Goal: Information Seeking & Learning: Learn about a topic

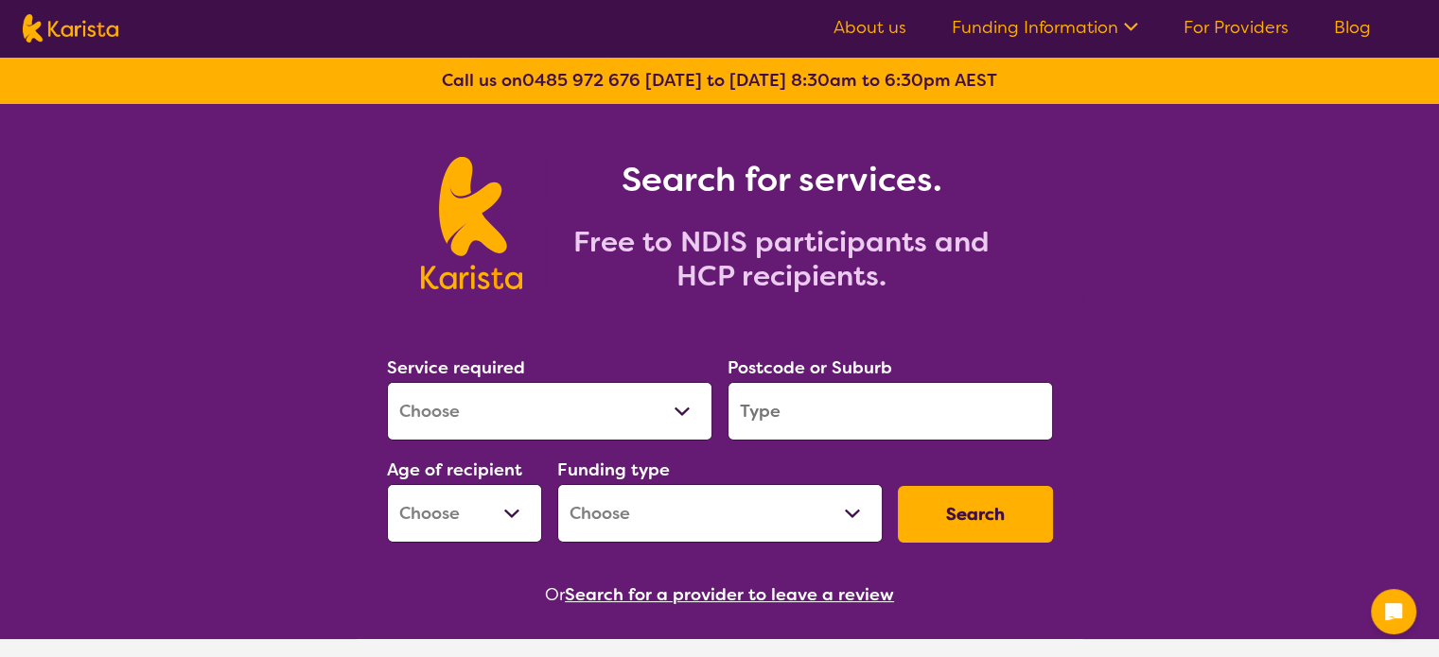
scroll to position [207, 0]
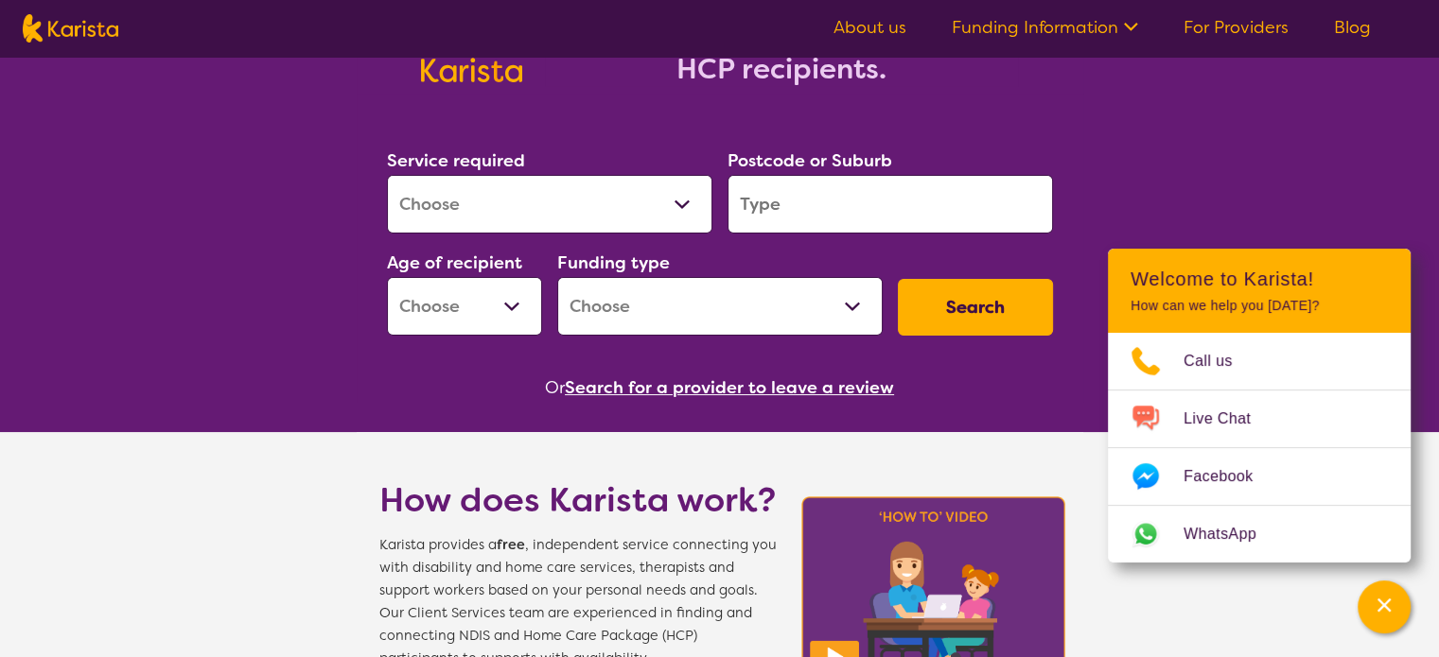
click at [692, 388] on button "Search for a provider to leave a review" at bounding box center [729, 388] width 329 height 28
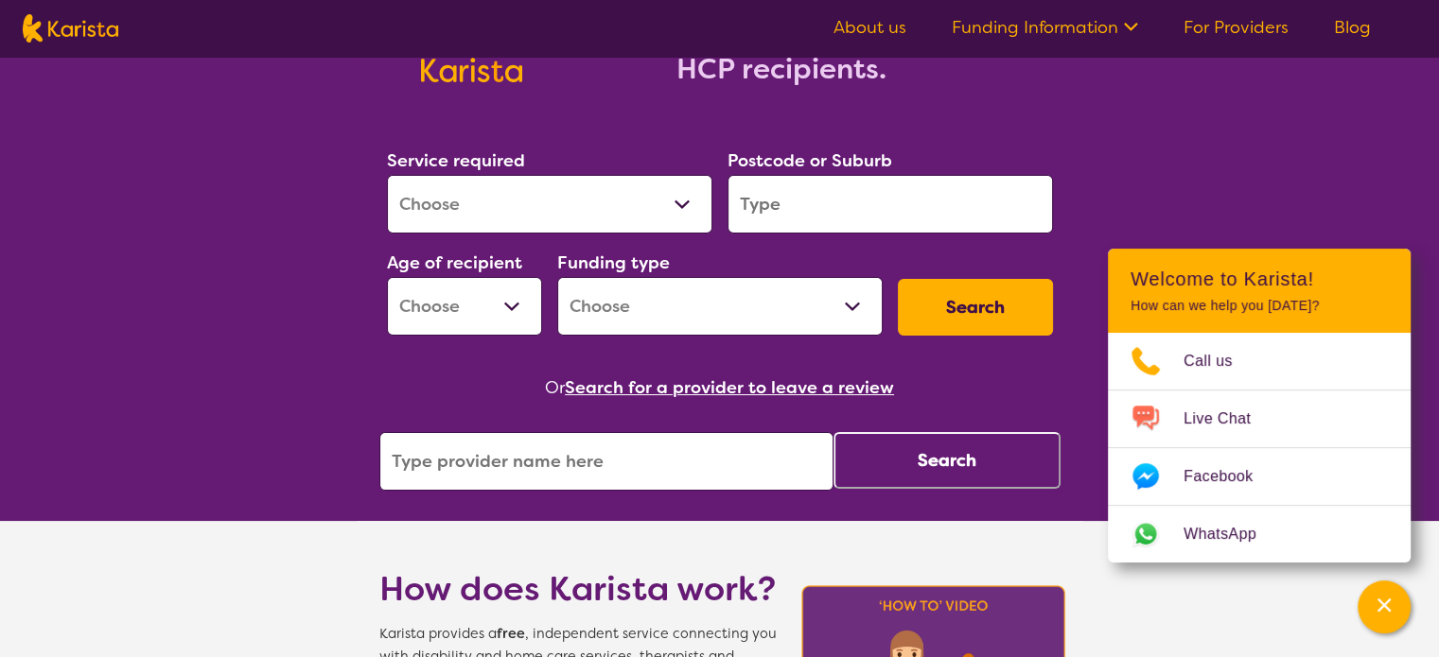
click at [633, 457] on input "search" at bounding box center [606, 461] width 454 height 59
type input "montessori"
click button "Search" at bounding box center [946, 460] width 227 height 57
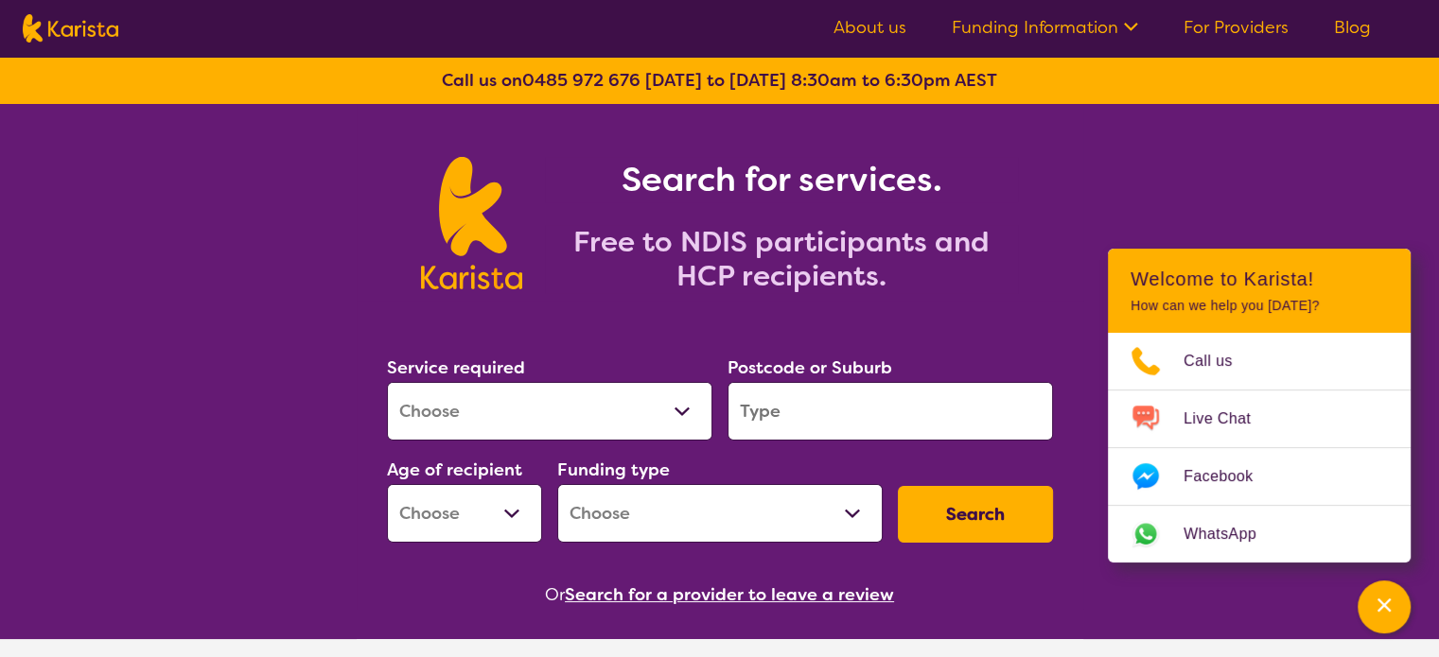
click at [666, 600] on button "Search for a provider to leave a review" at bounding box center [729, 595] width 329 height 28
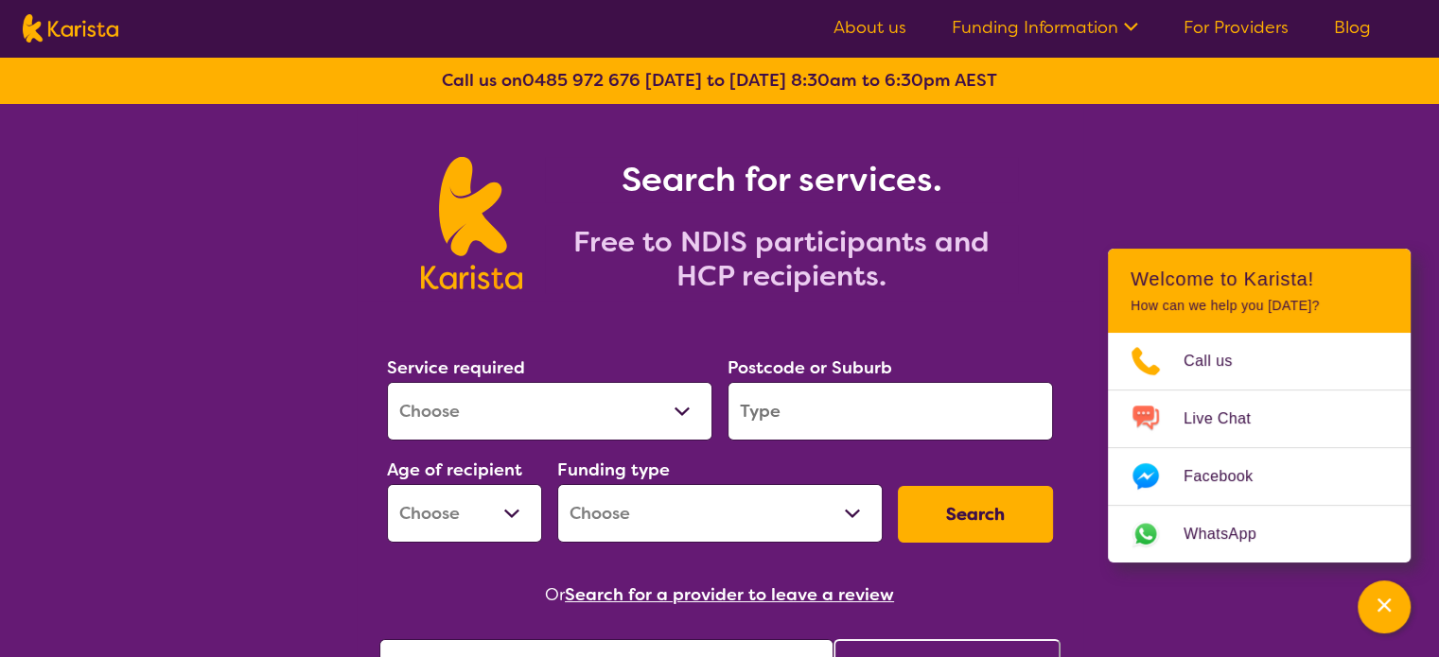
click at [698, 589] on button "Search for a provider to leave a review" at bounding box center [729, 595] width 329 height 28
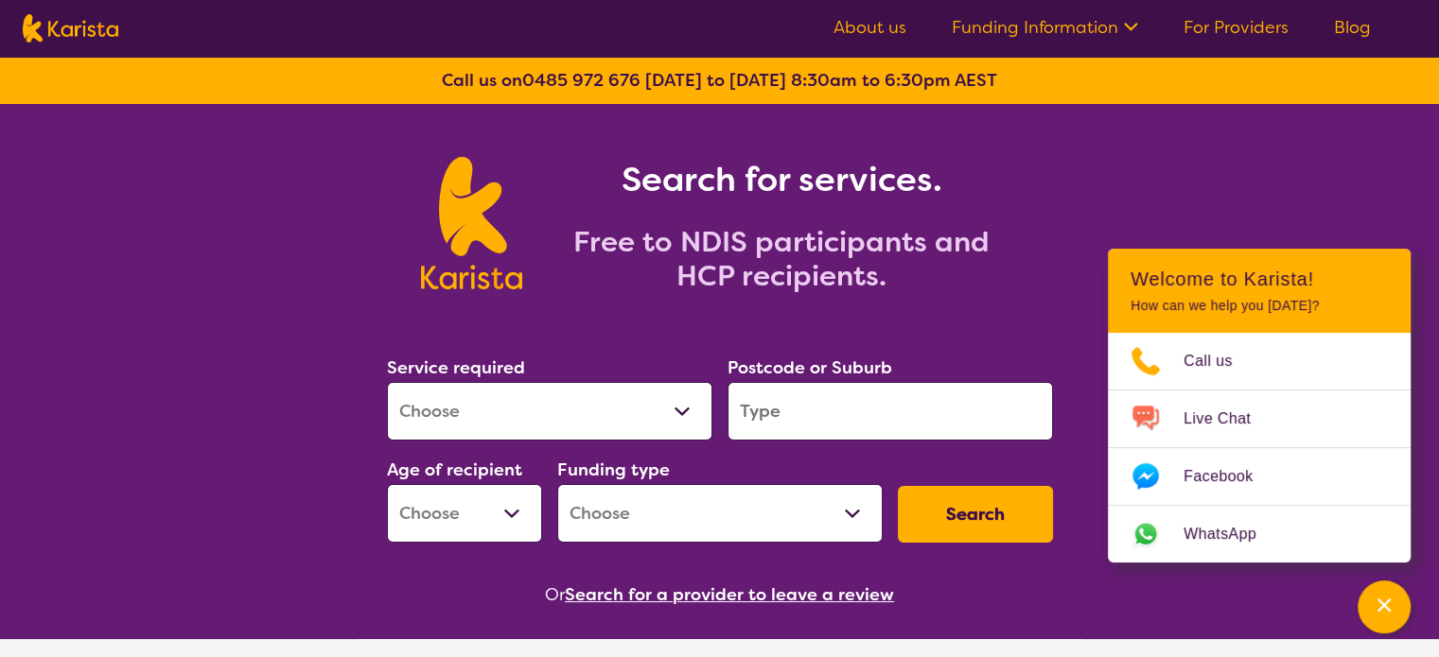
click at [698, 589] on button "Search for a provider to leave a review" at bounding box center [729, 595] width 329 height 28
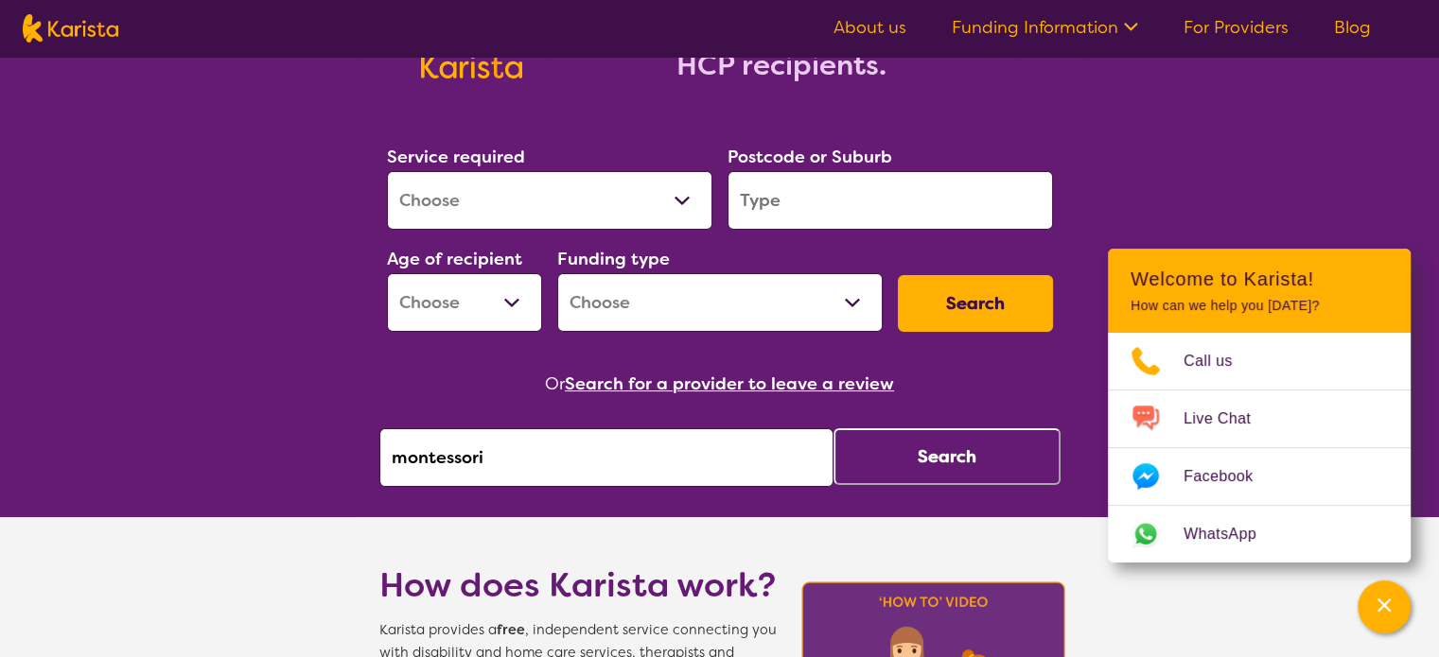
scroll to position [212, 0]
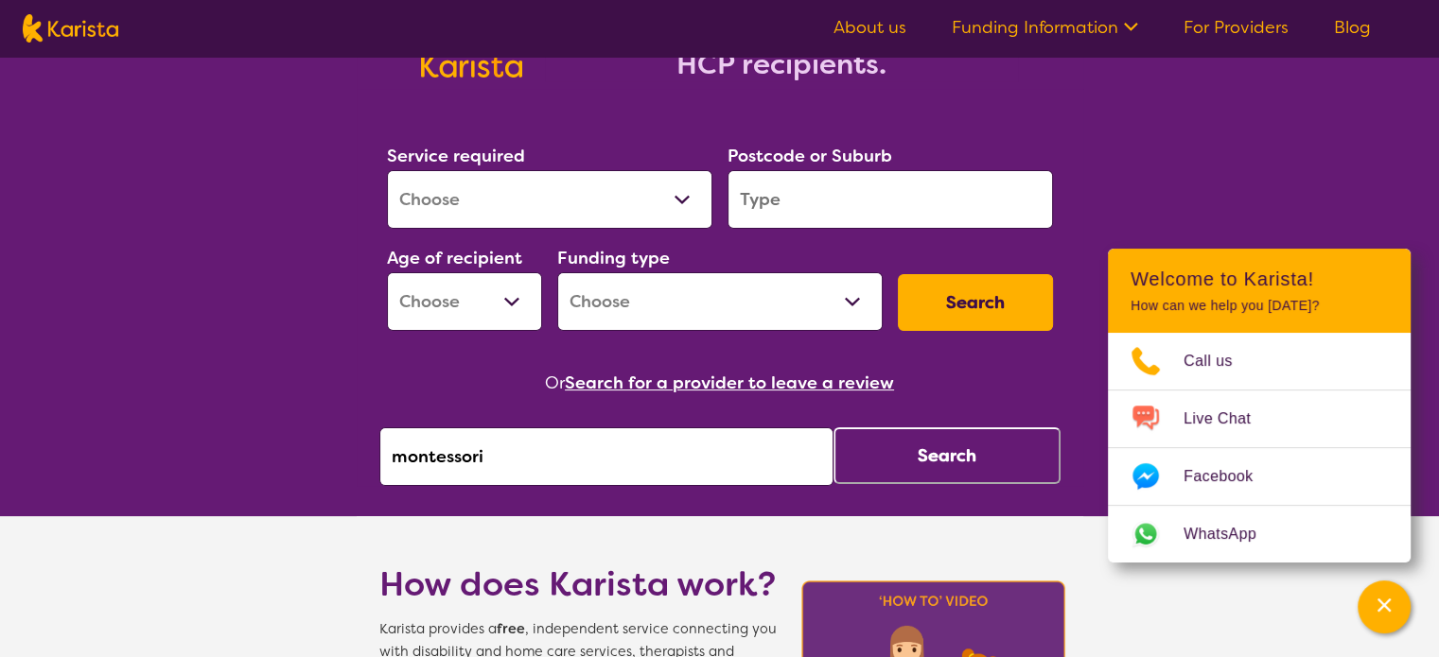
click at [689, 448] on input "montessori" at bounding box center [606, 456] width 454 height 59
click button "Search" at bounding box center [946, 455] width 227 height 57
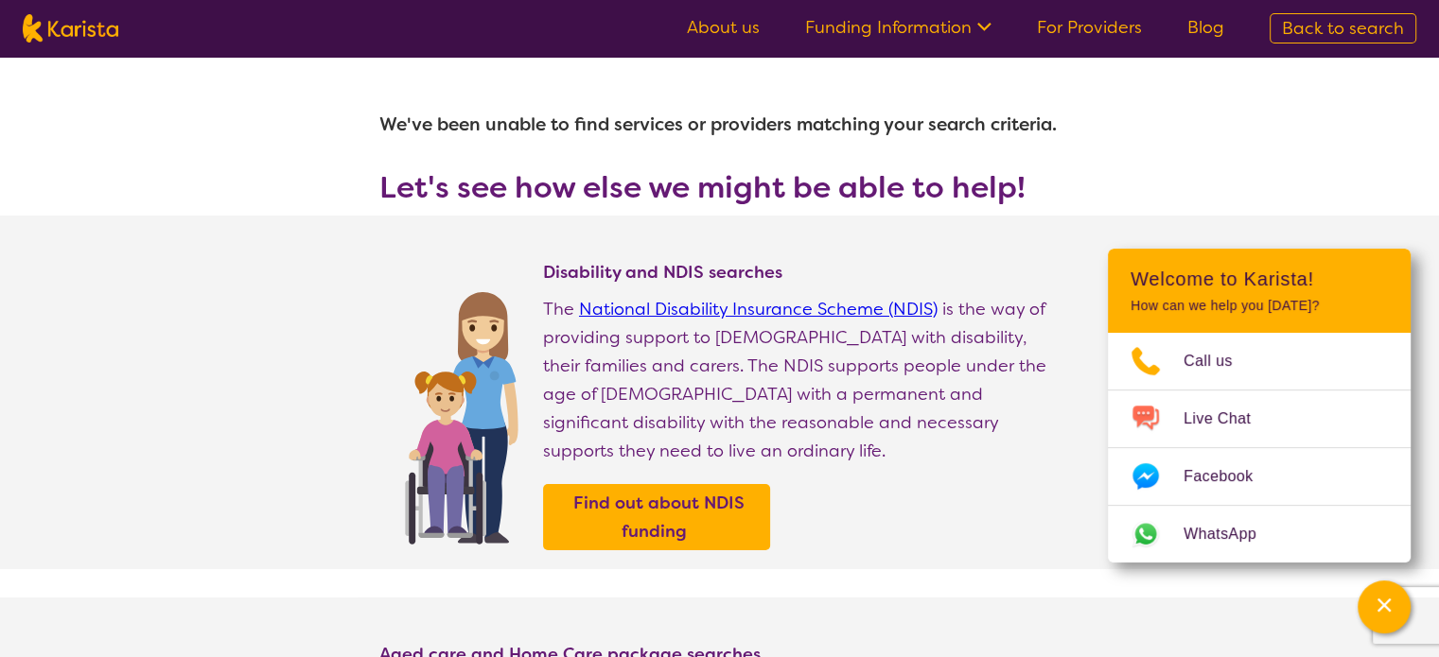
click at [741, 27] on link "About us" at bounding box center [723, 27] width 73 height 23
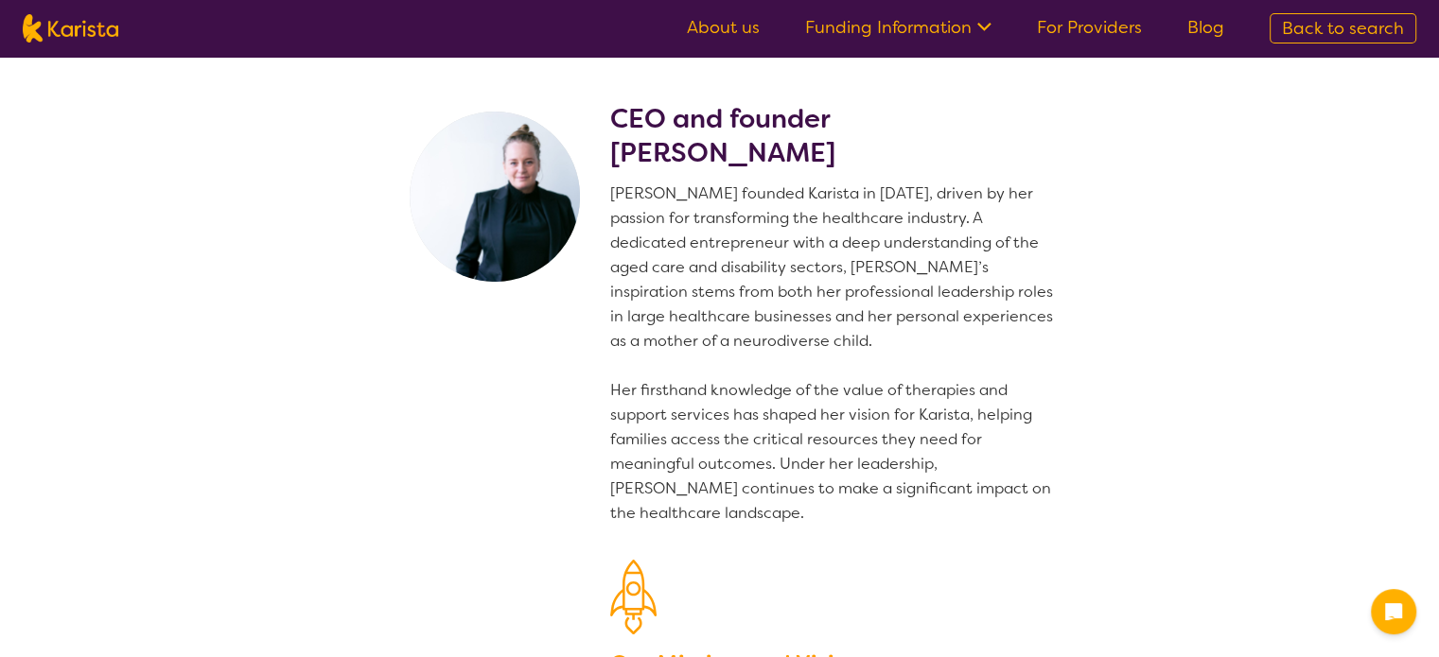
click at [1099, 30] on link "For Providers" at bounding box center [1089, 27] width 105 height 23
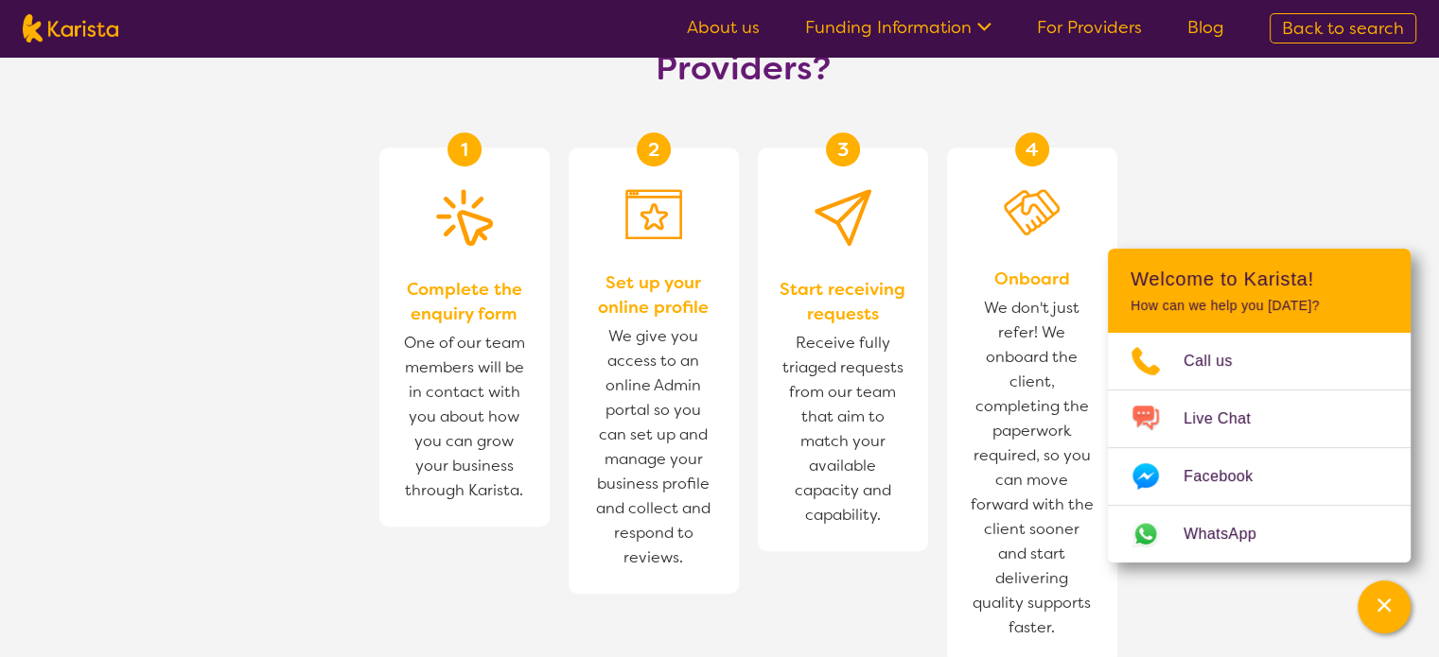
scroll to position [1627, 0]
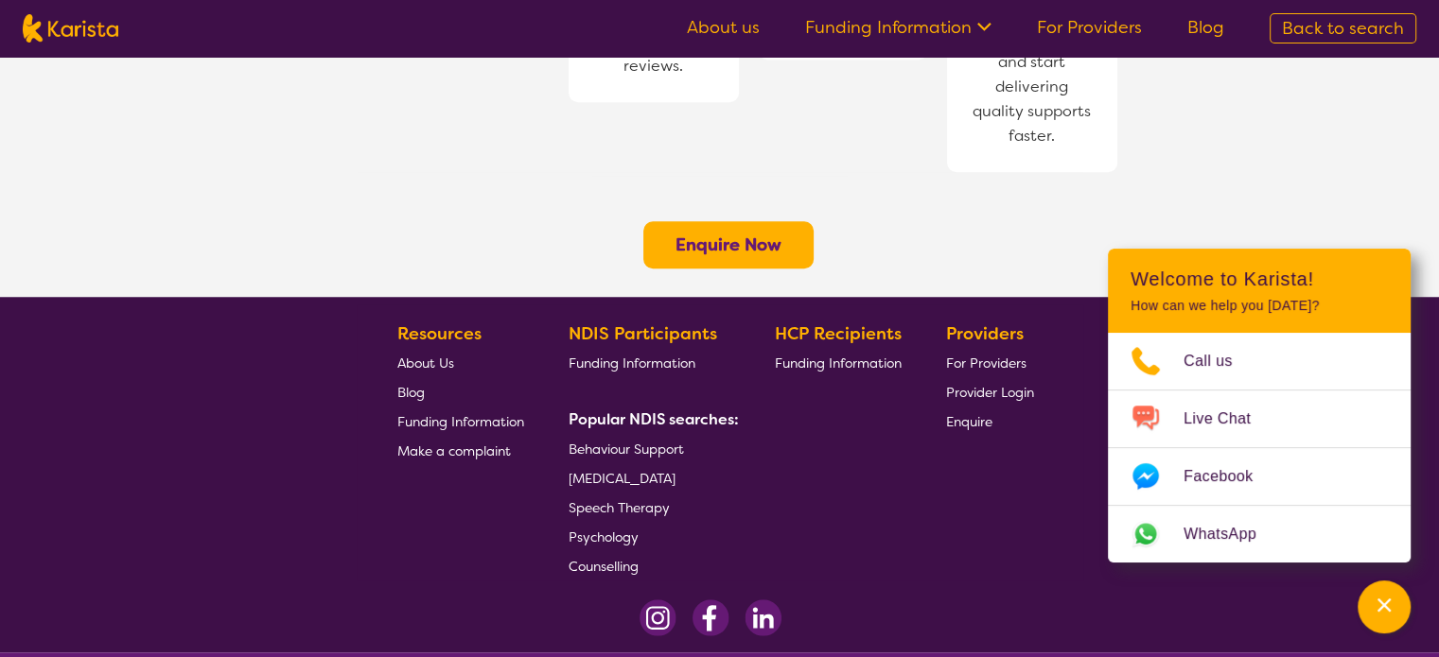
click at [976, 413] on span "Enquire" at bounding box center [969, 421] width 46 height 17
